Goal: Task Accomplishment & Management: Manage account settings

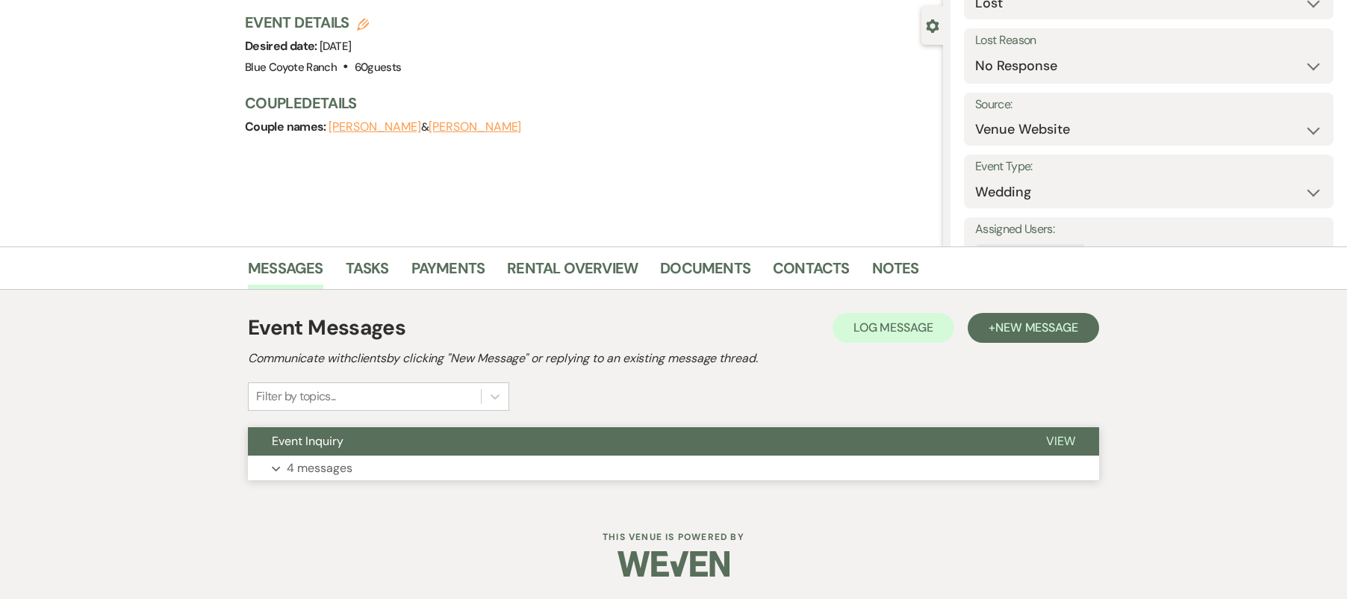
click at [331, 458] on p "4 messages" at bounding box center [320, 467] width 66 height 19
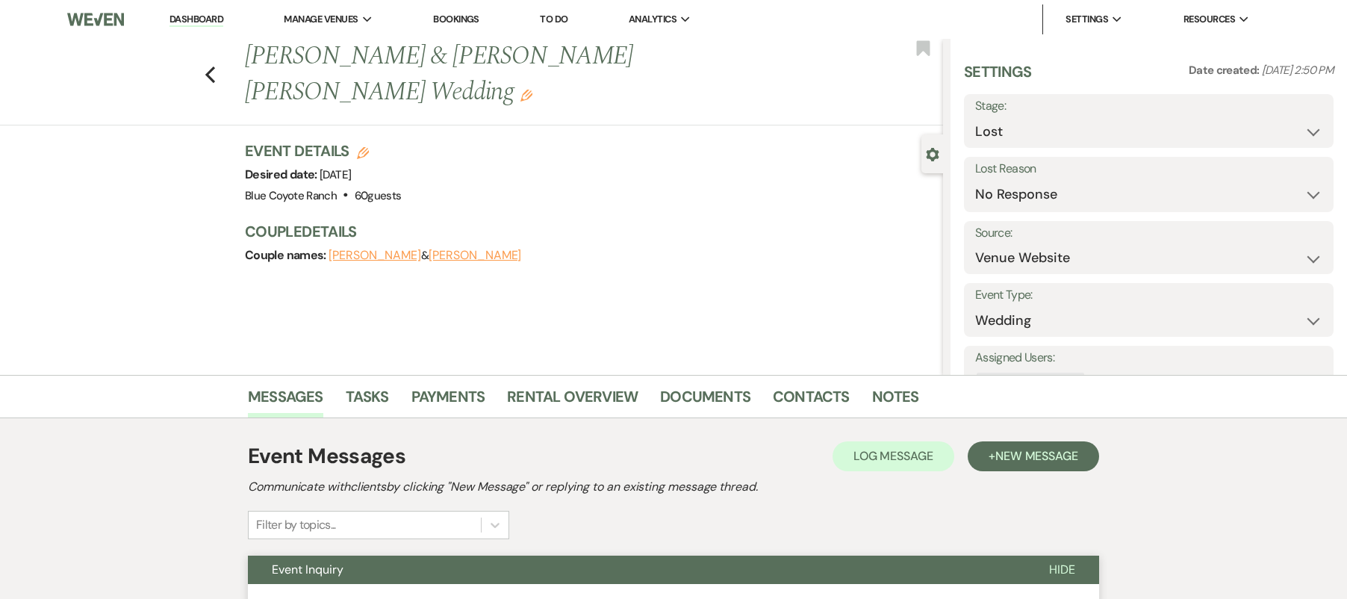
click at [197, 23] on link "Dashboard" at bounding box center [197, 20] width 54 height 14
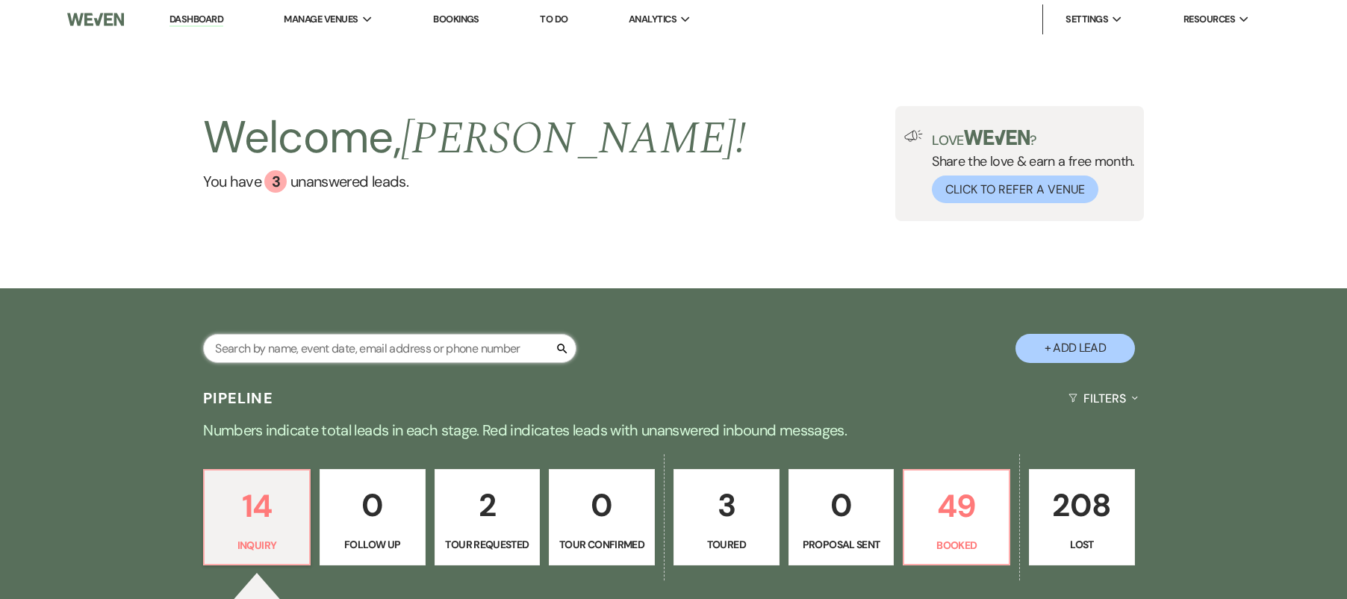
click at [286, 355] on input "text" at bounding box center [389, 348] width 373 height 29
type input "madi"
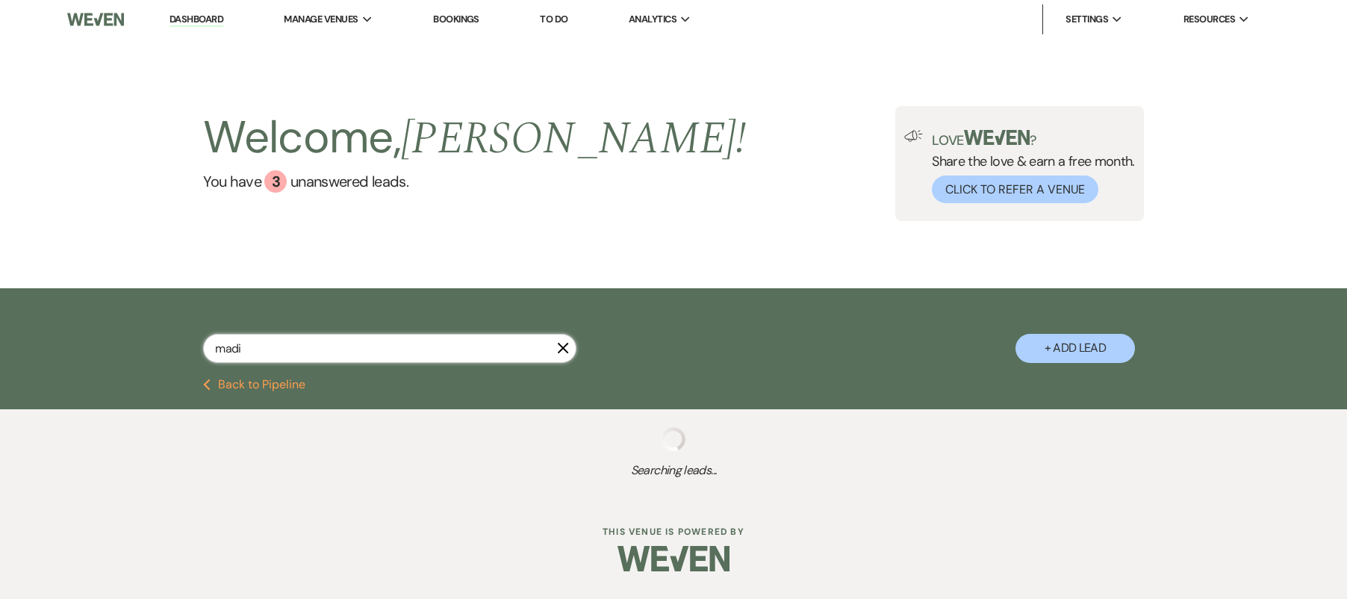
select select "8"
select select "5"
select select "8"
select select "5"
select select "8"
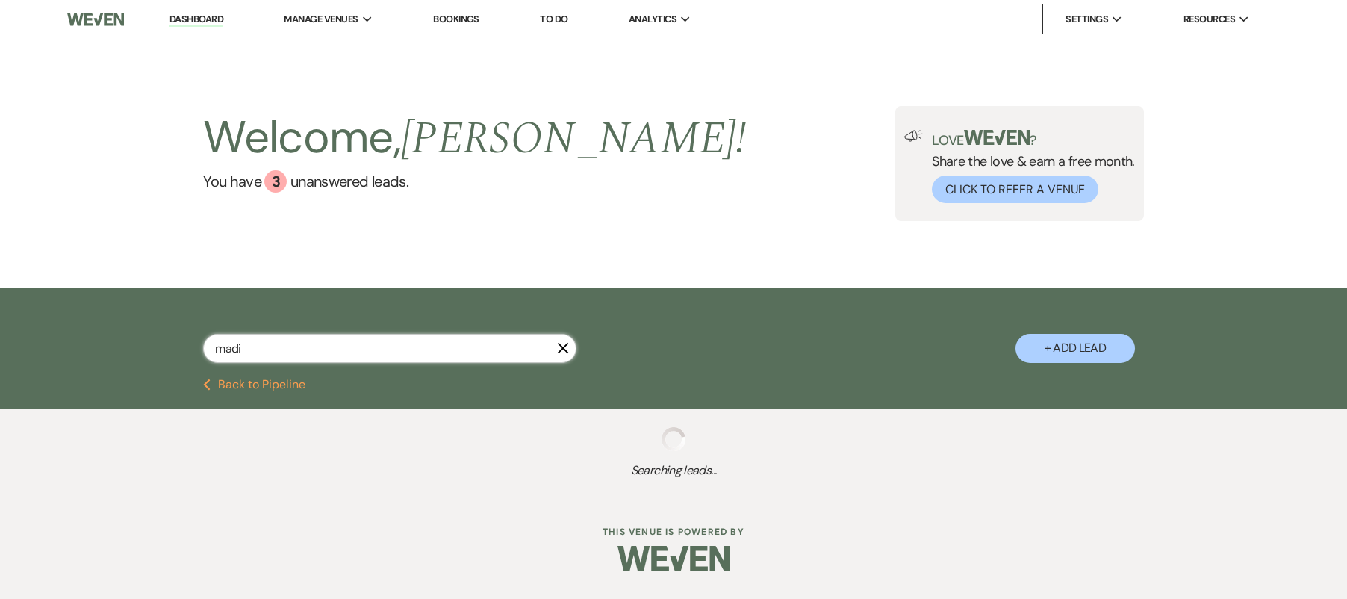
select select "5"
select select "8"
select select "1"
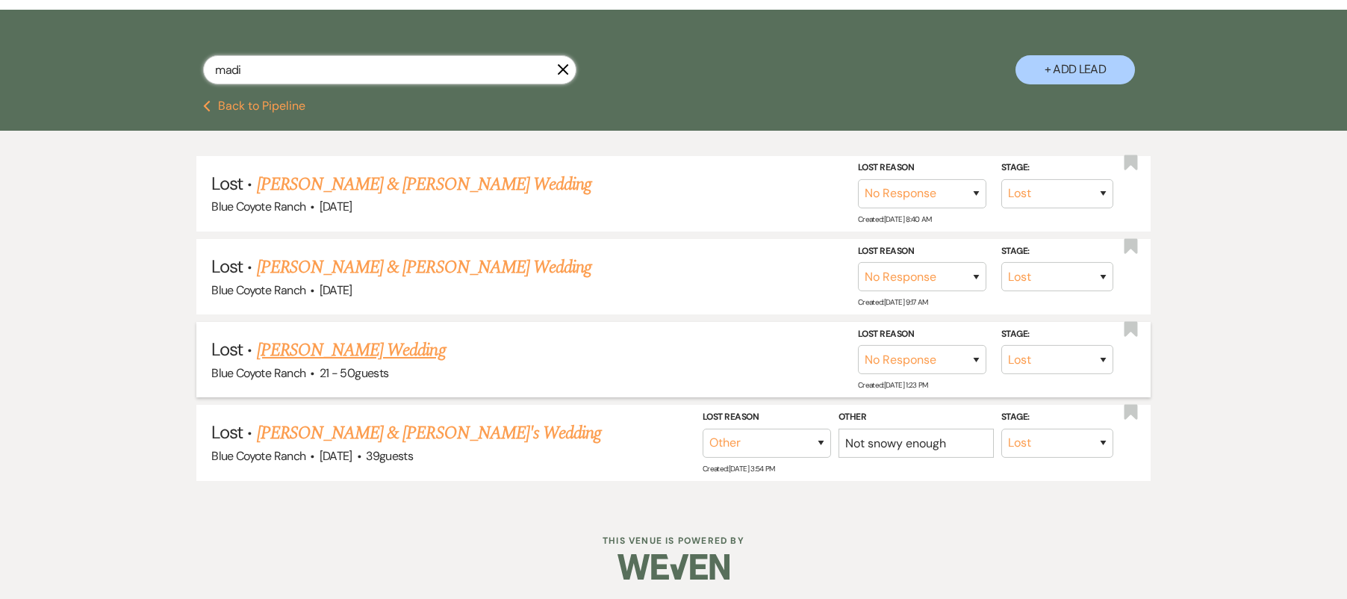
scroll to position [282, 0]
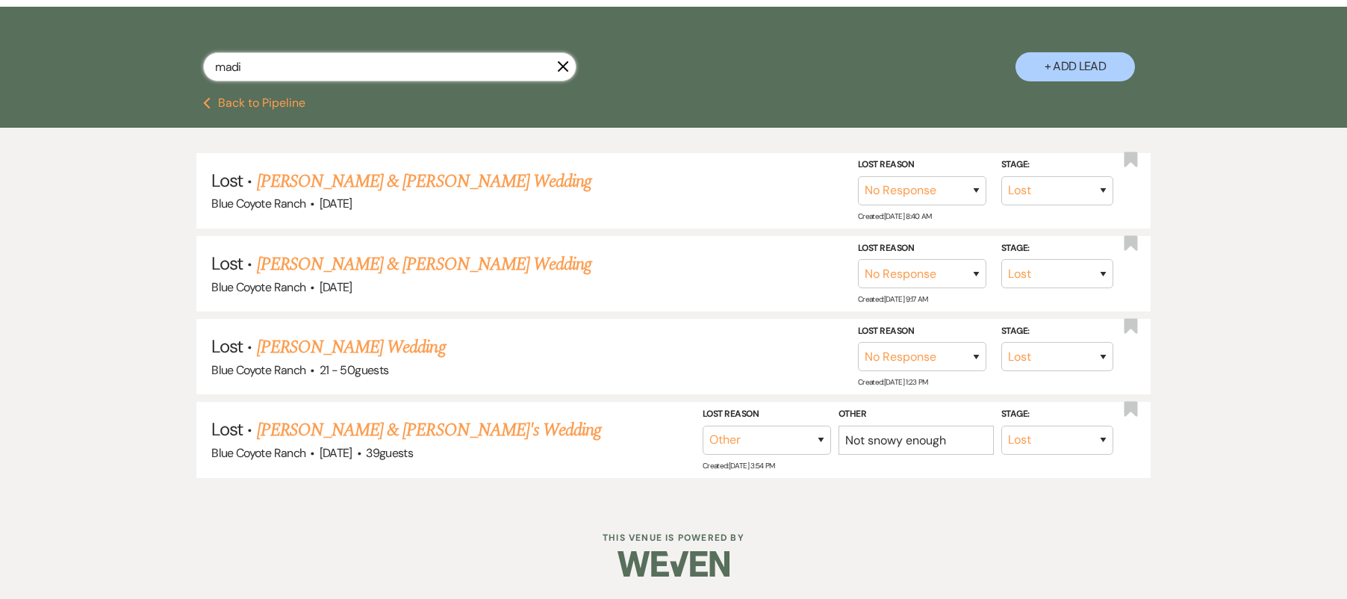
type input "madi"
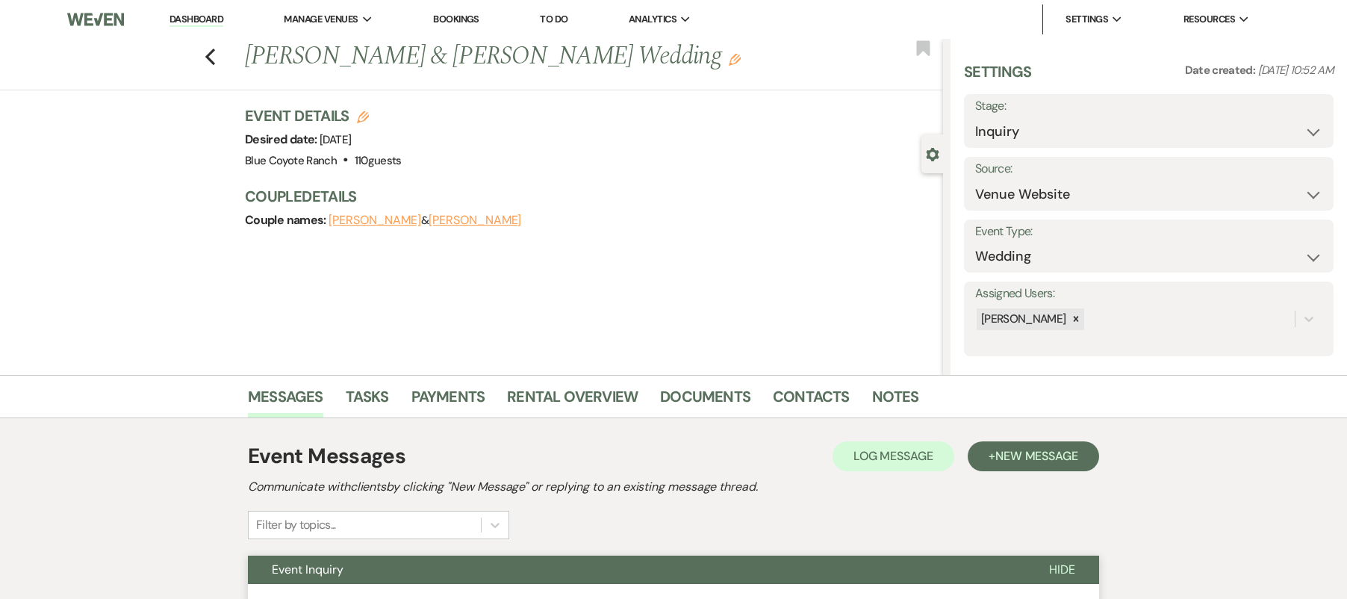
select select "5"
